Goal: Navigation & Orientation: Find specific page/section

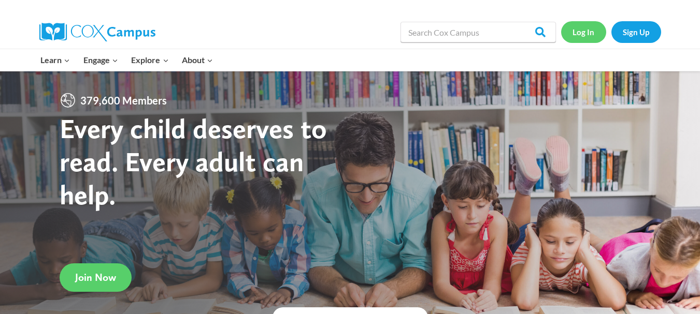
click at [591, 36] on link "Log In" at bounding box center [583, 31] width 45 height 21
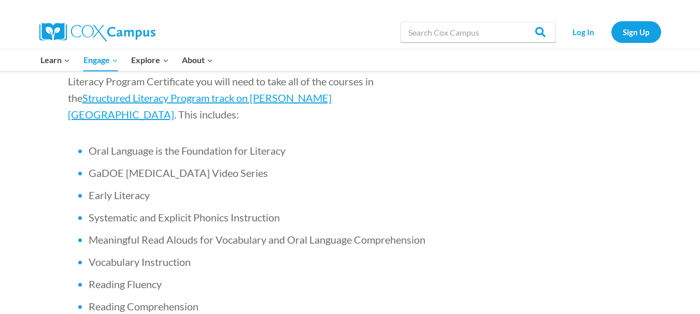
scroll to position [622, 0]
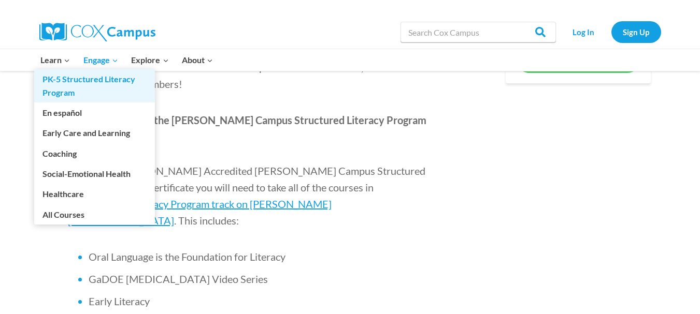
click at [68, 83] on link "PK-5 Structured Literacy Program" at bounding box center [94, 85] width 121 height 33
